Goal: Navigation & Orientation: Find specific page/section

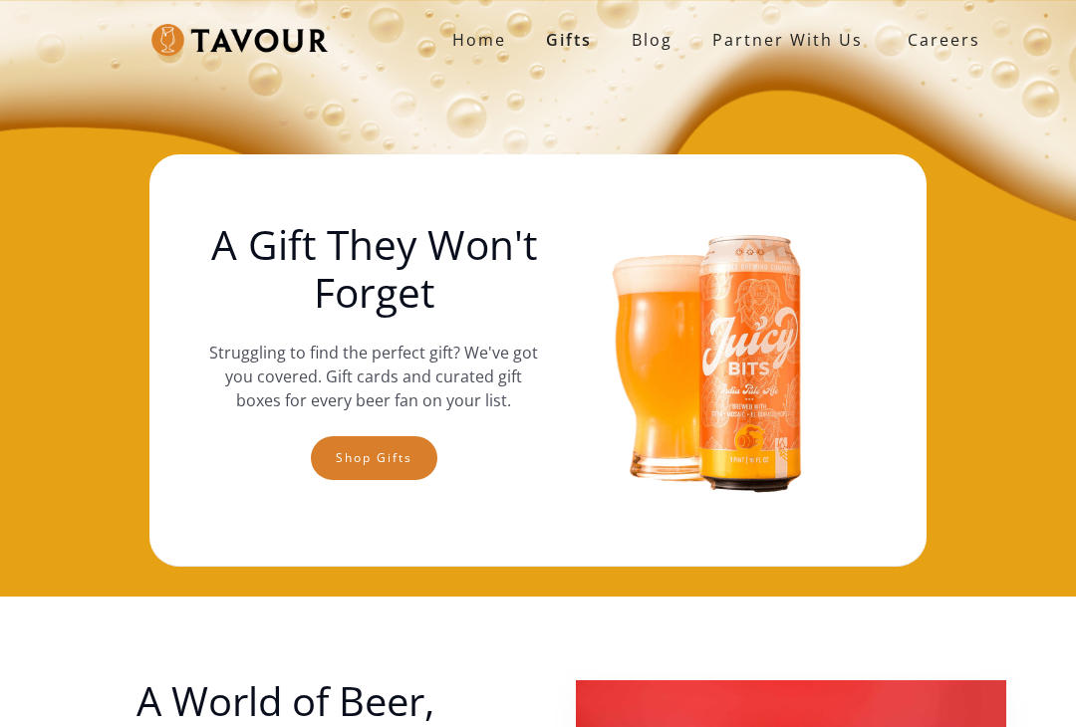
click at [790, 40] on link "partner with us" at bounding box center [787, 40] width 190 height 40
